Goal: Transaction & Acquisition: Purchase product/service

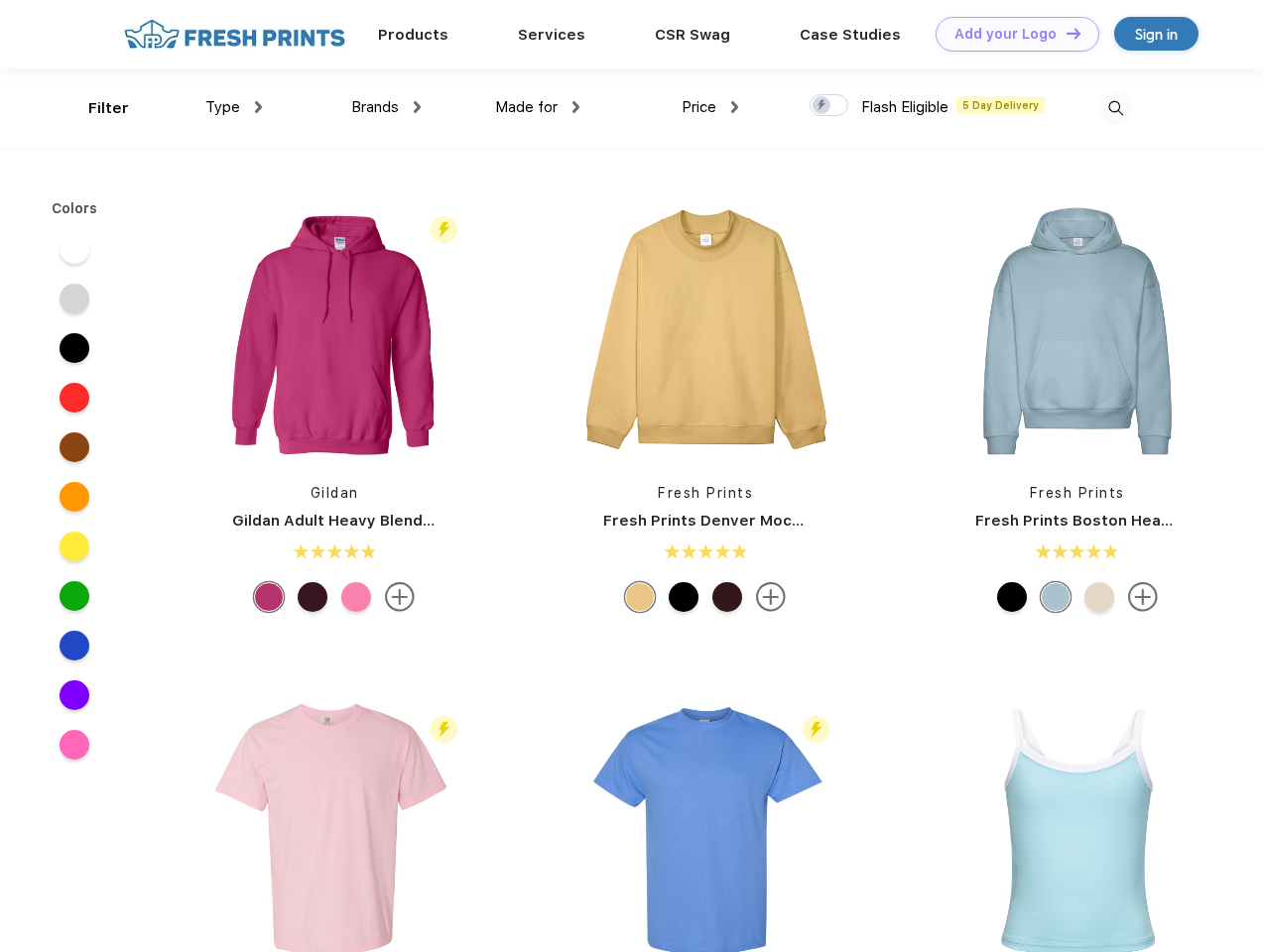
click at [1010, 34] on link "Add your Logo Design Tool" at bounding box center [1017, 34] width 163 height 35
click at [0, 0] on div "Design Tool" at bounding box center [0, 0] width 0 height 0
click at [1064, 33] on link "Add your Logo Design Tool" at bounding box center [1017, 34] width 163 height 35
click at [96, 109] on div "Filter" at bounding box center [109, 109] width 41 height 23
click at [234, 108] on span "Type" at bounding box center [222, 108] width 35 height 18
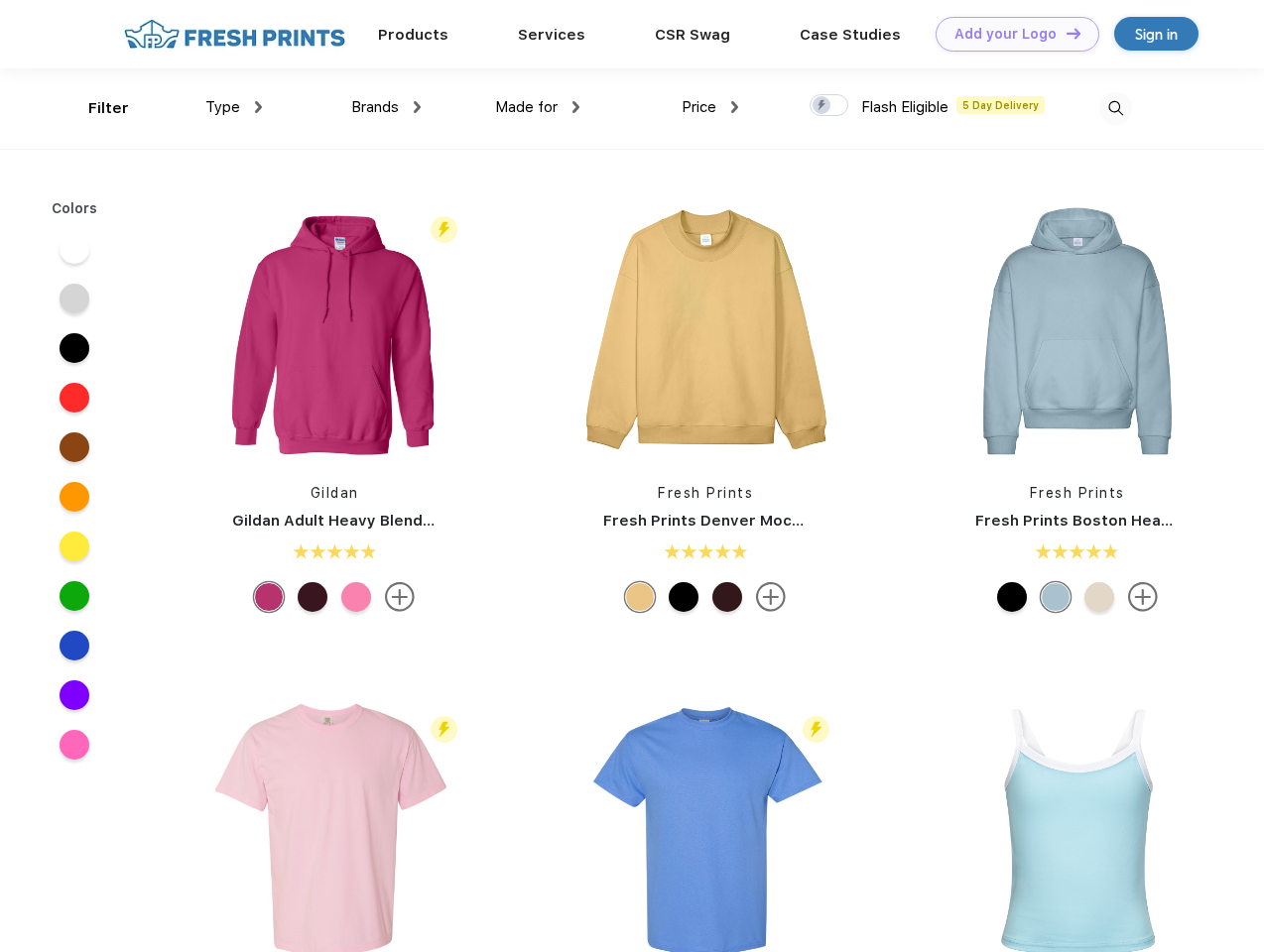
click at [385, 108] on span "Brands" at bounding box center [375, 108] width 48 height 18
click at [538, 108] on span "Made for" at bounding box center [526, 108] width 63 height 18
click at [710, 108] on span "Price" at bounding box center [698, 108] width 35 height 18
click at [829, 107] on div at bounding box center [828, 106] width 39 height 22
click at [822, 107] on input "checkbox" at bounding box center [815, 100] width 13 height 13
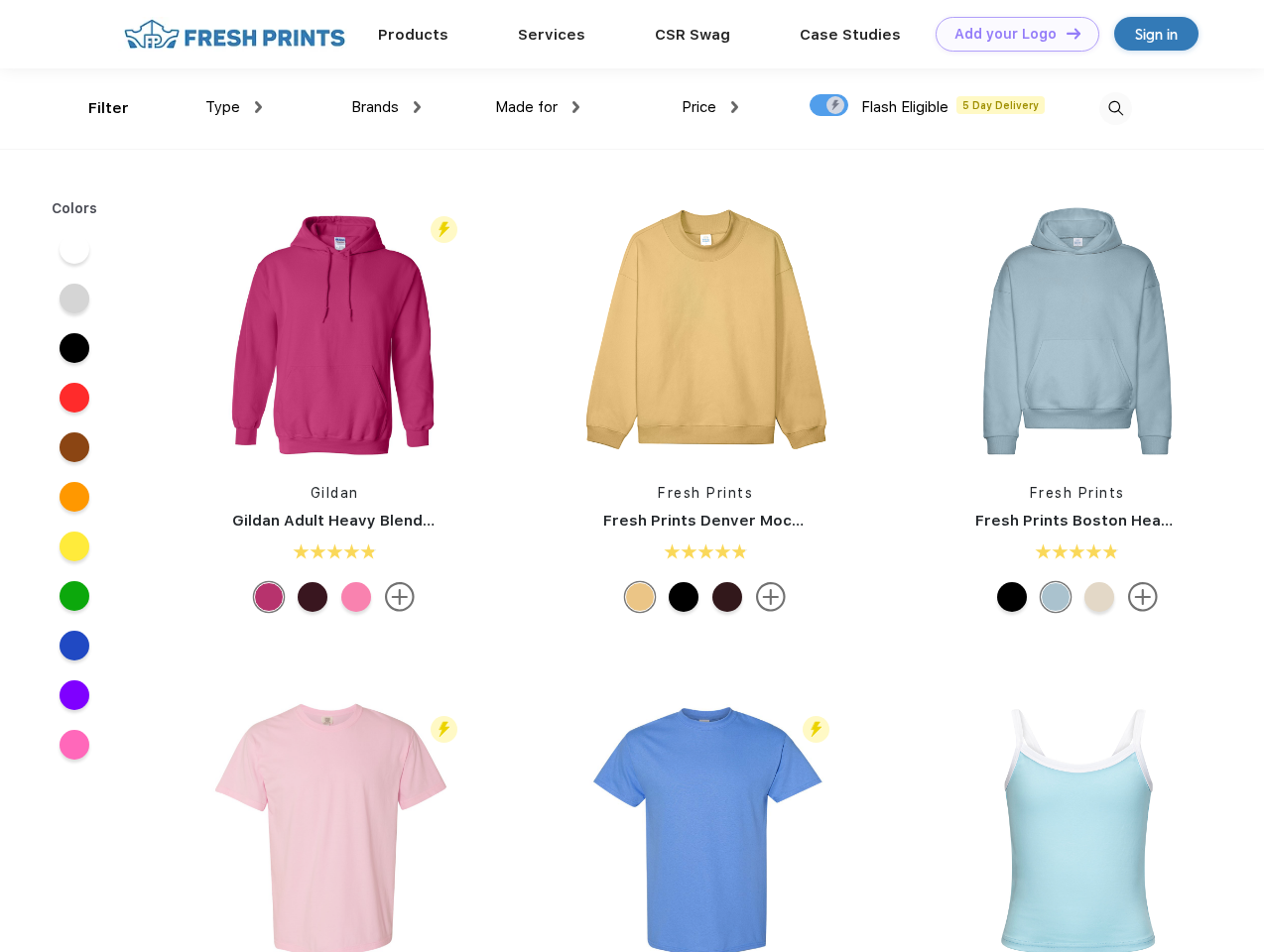
click at [1115, 109] on img at bounding box center [1115, 109] width 33 height 33
